Goal: Find specific page/section: Find specific page/section

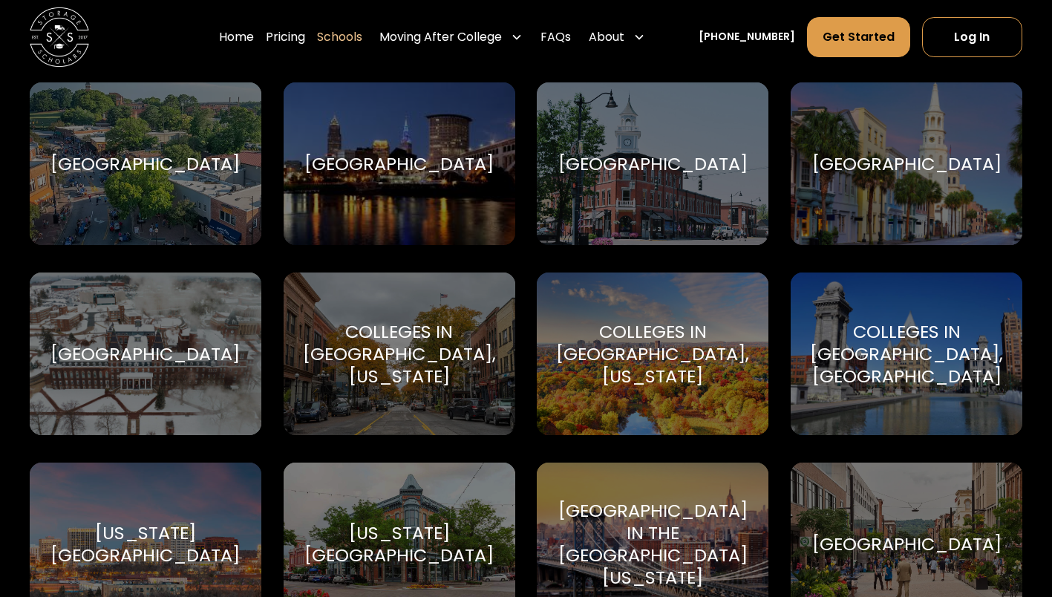
scroll to position [1618, 0]
click at [181, 142] on div "Clemson University Clemson University" at bounding box center [146, 164] width 232 height 163
click at [160, 175] on div "[GEOGRAPHIC_DATA]" at bounding box center [144, 165] width 189 height 22
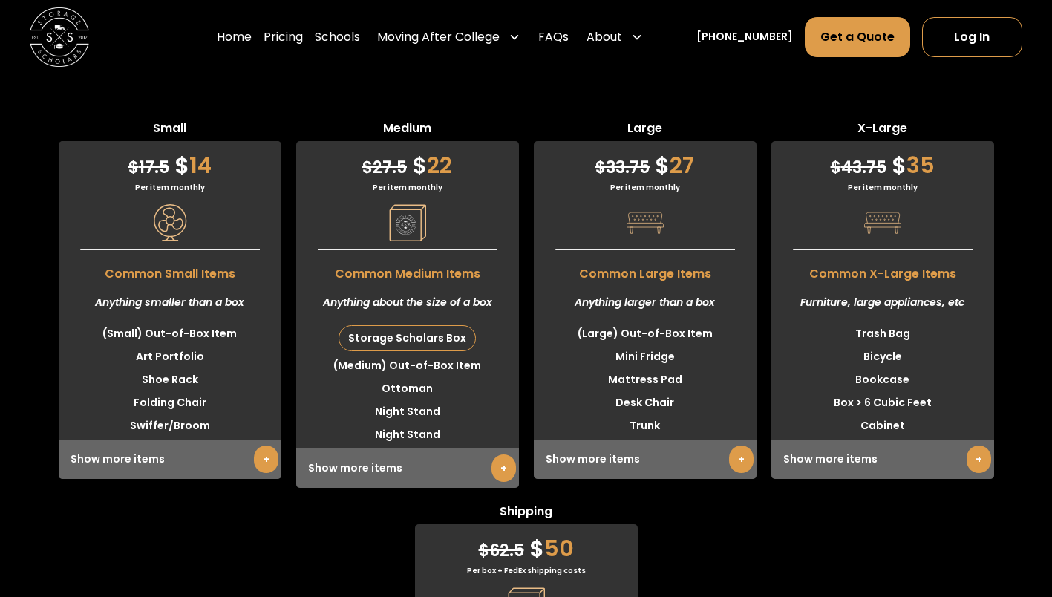
scroll to position [3736, 0]
